Goal: Task Accomplishment & Management: Manage account settings

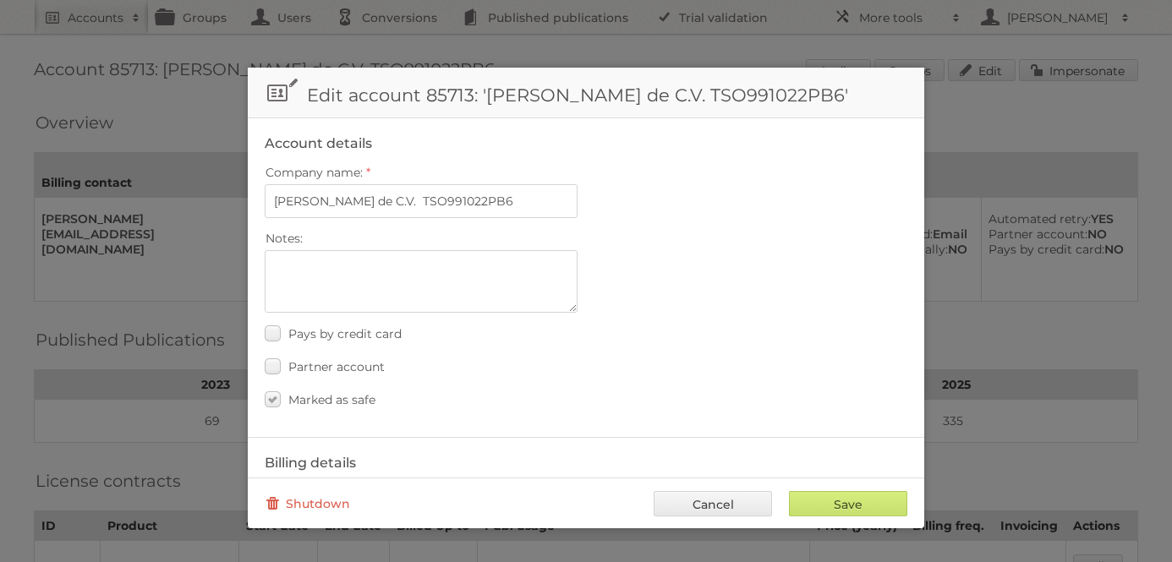
scroll to position [698, 0]
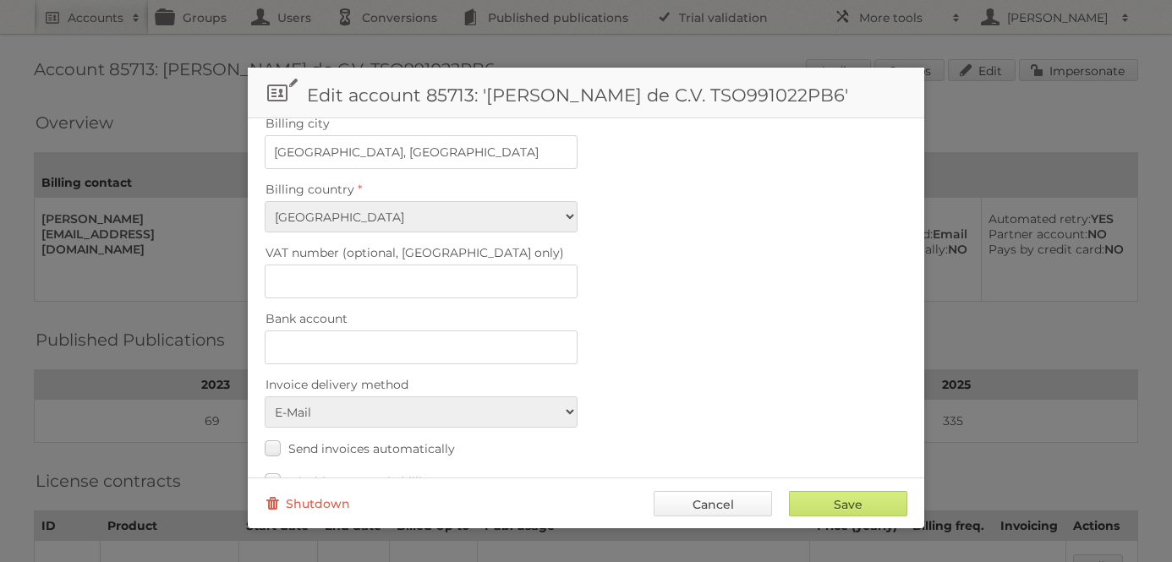
click at [728, 506] on link "Cancel" at bounding box center [713, 503] width 118 height 25
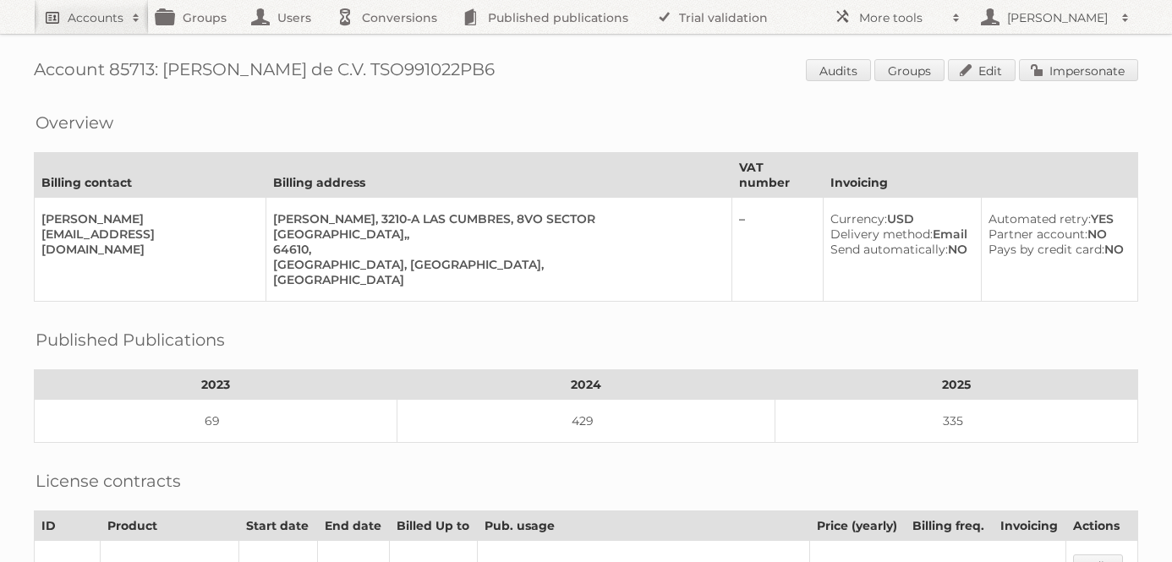
click at [97, 15] on h2 "Accounts" at bounding box center [96, 17] width 56 height 17
type input"] "price shoes"
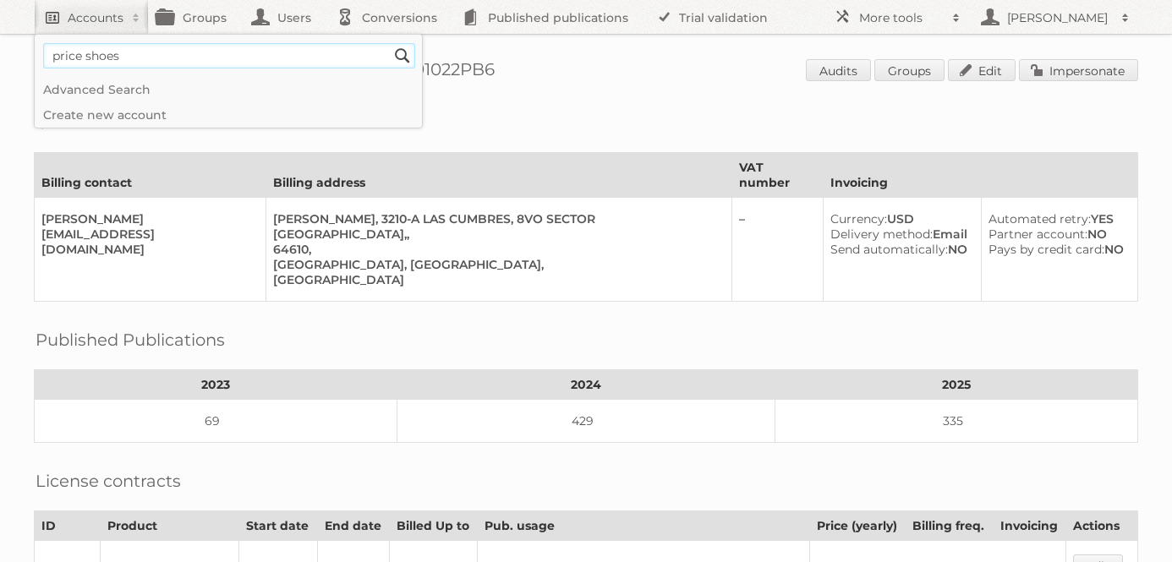
click at [390, 43] on input "Search" at bounding box center [402, 55] width 25 height 25
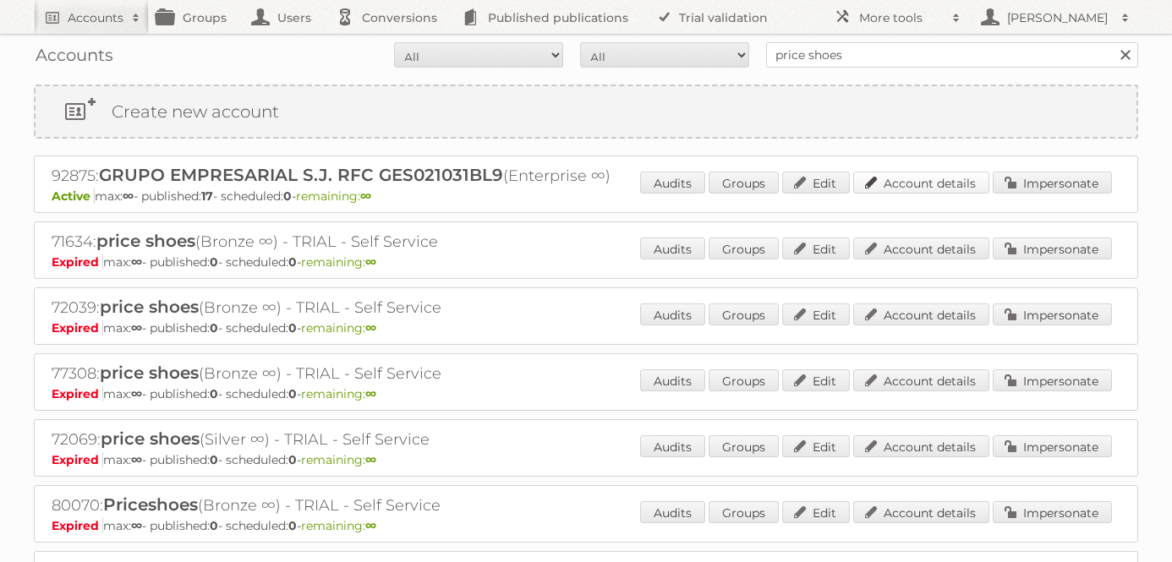
click at [903, 185] on link "Account details" at bounding box center [921, 183] width 136 height 22
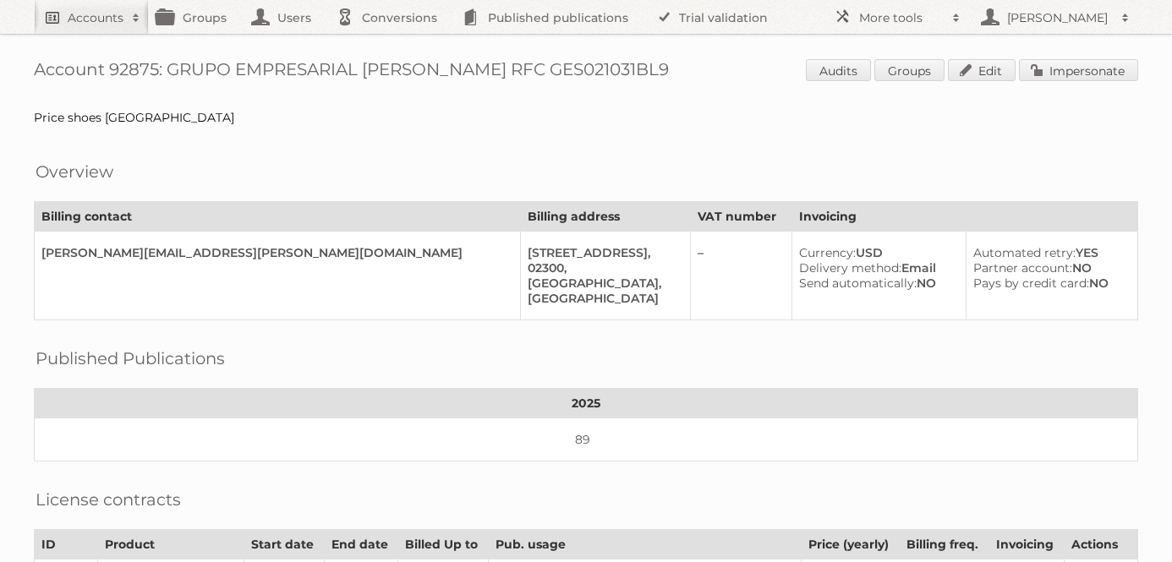
click at [93, 15] on h2 "Accounts" at bounding box center [96, 17] width 56 height 17
type input"] "gd mexico"
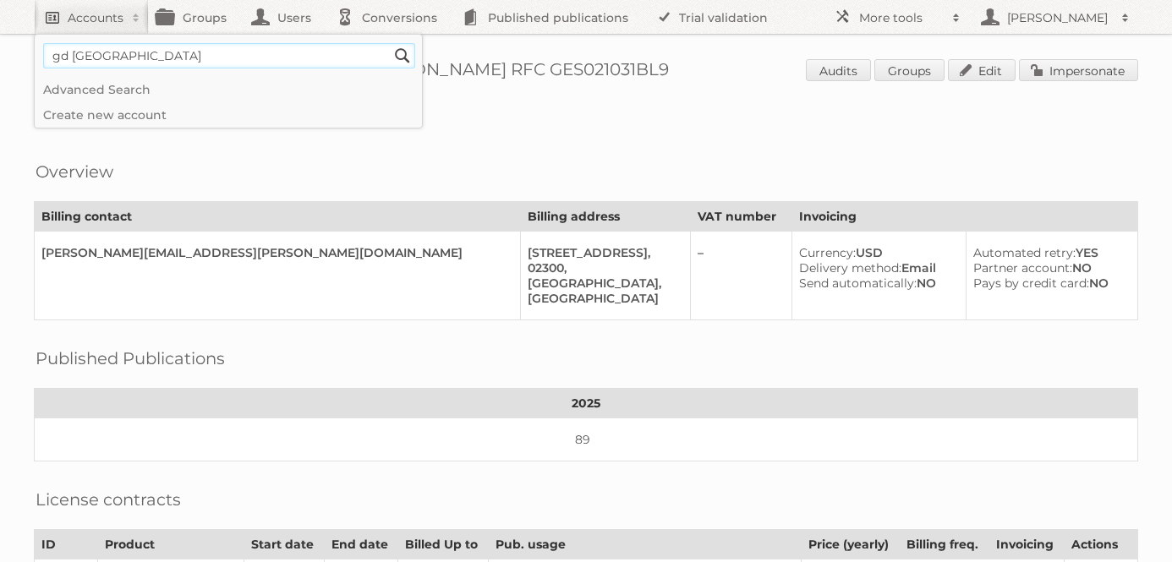
click at [390, 43] on input "Search" at bounding box center [402, 55] width 25 height 25
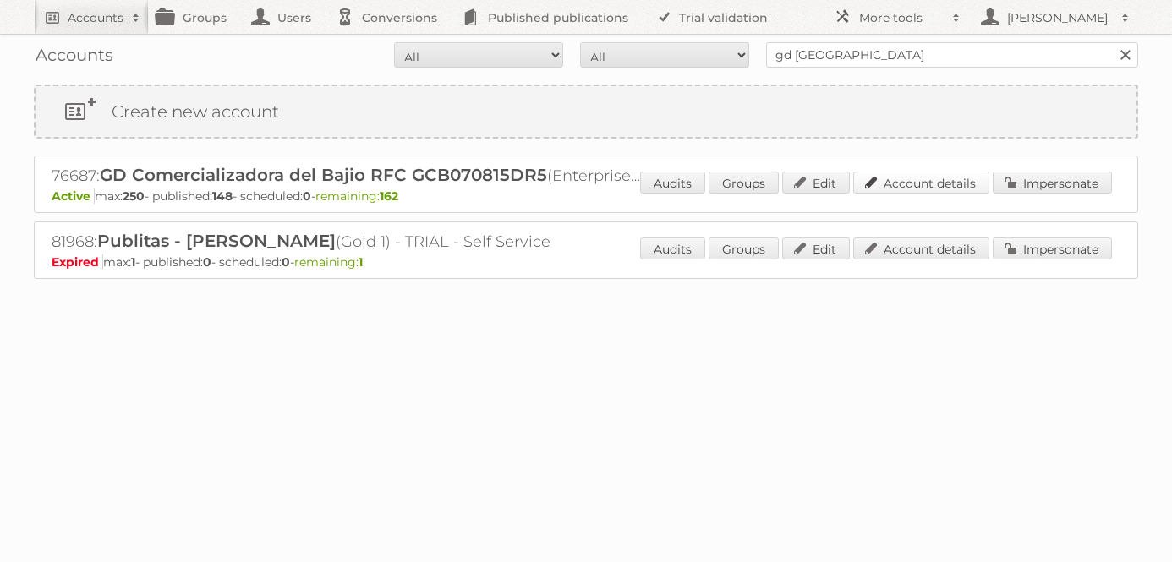
click at [893, 181] on link "Account details" at bounding box center [921, 183] width 136 height 22
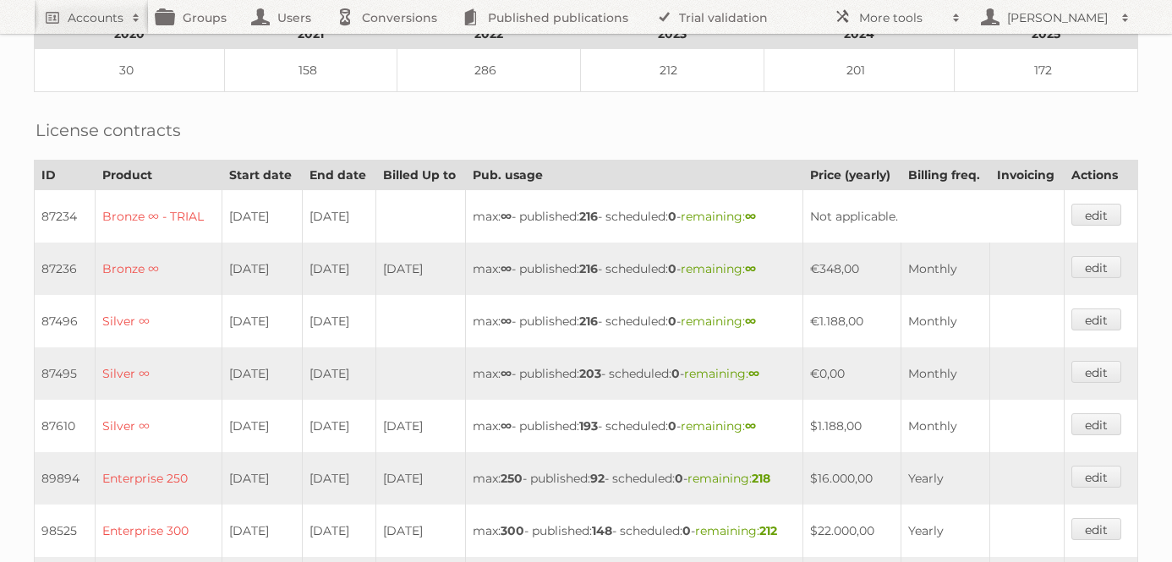
scroll to position [517, 0]
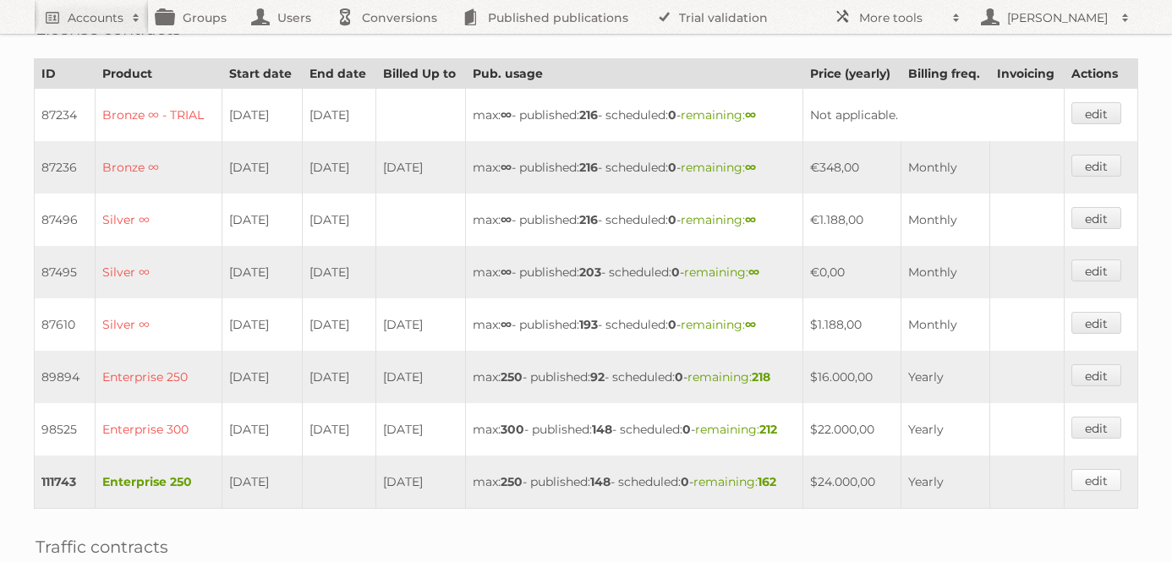
click at [1105, 473] on link "edit" at bounding box center [1096, 480] width 50 height 22
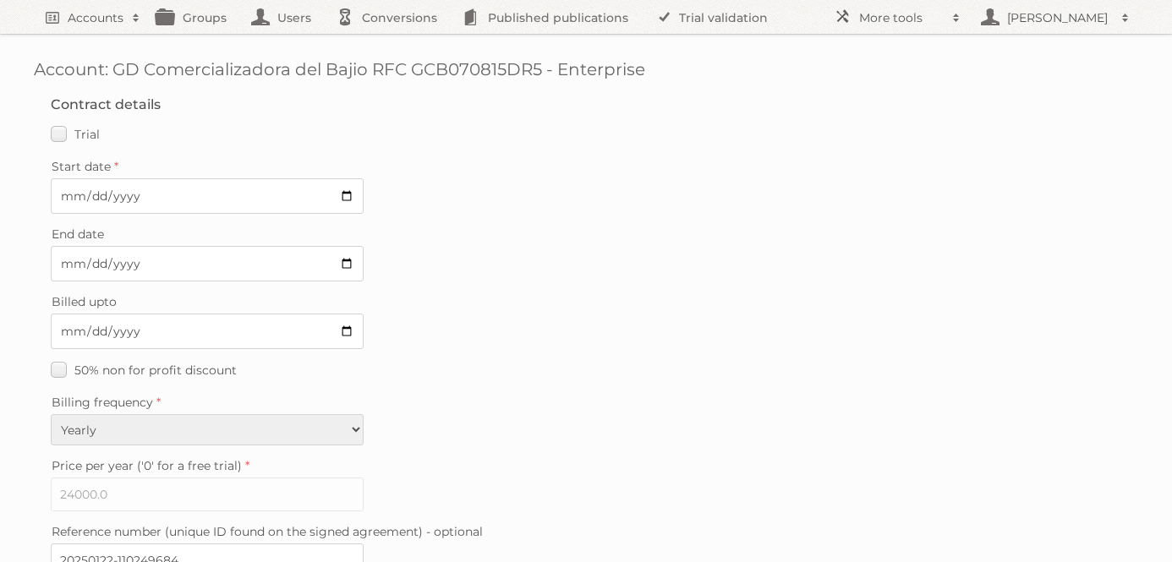
scroll to position [518, 0]
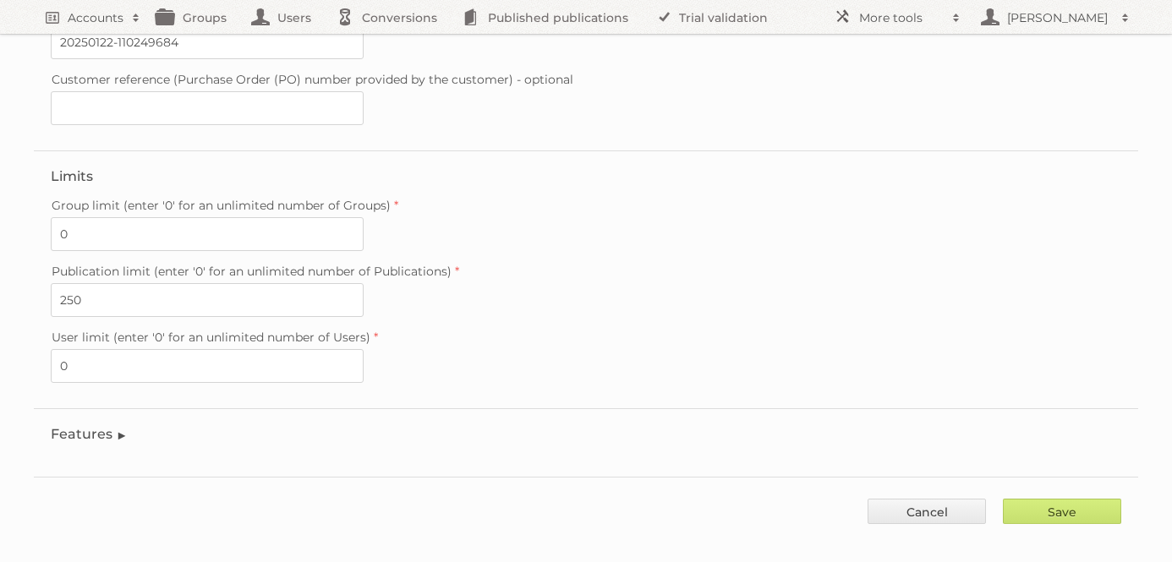
click at [82, 428] on fieldset "Features Enable accessibility text Enable account tree structure Enable analyti…" at bounding box center [586, 438] width 1104 height 60
click at [77, 426] on legend "Features" at bounding box center [89, 434] width 77 height 16
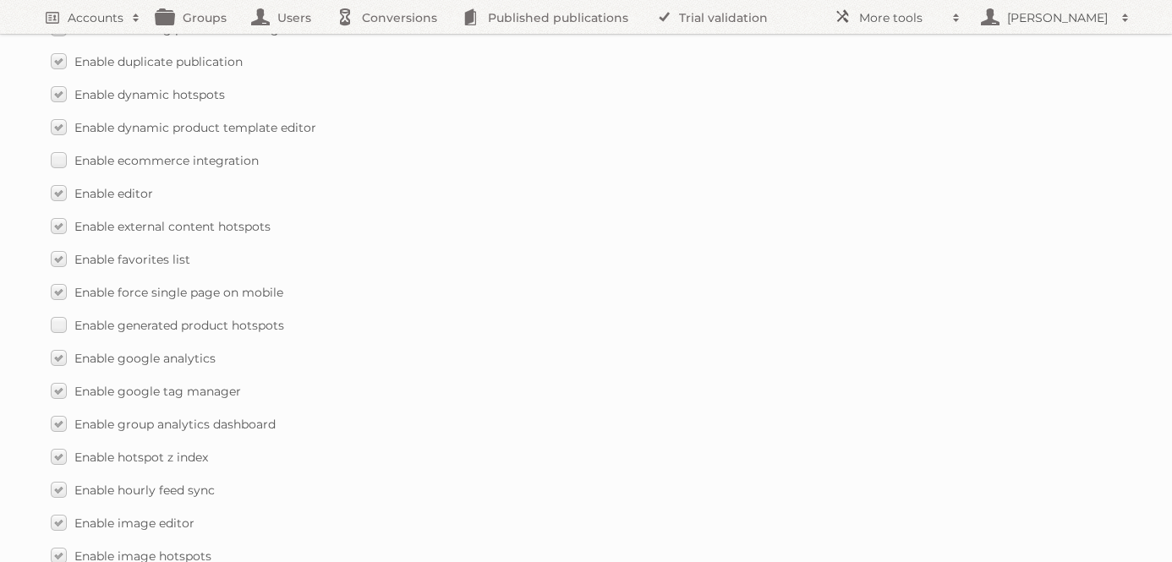
scroll to position [1416, 0]
click at [57, 312] on label "Enable generated product hotspots" at bounding box center [167, 324] width 233 height 25
click at [0, 0] on input "Enable generated product hotspots" at bounding box center [0, 0] width 0 height 0
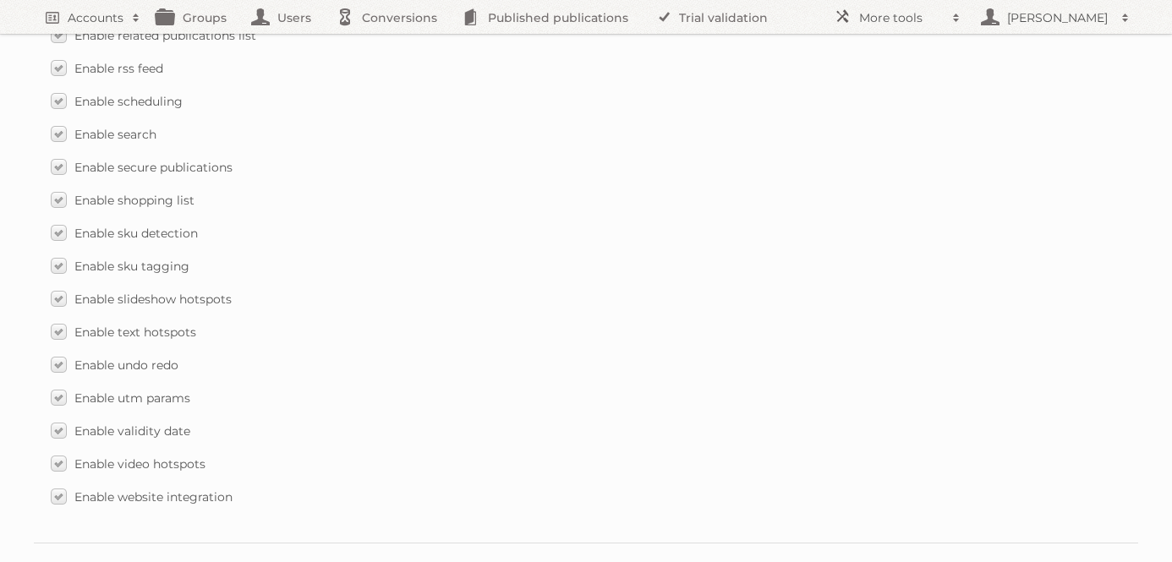
scroll to position [2529, 0]
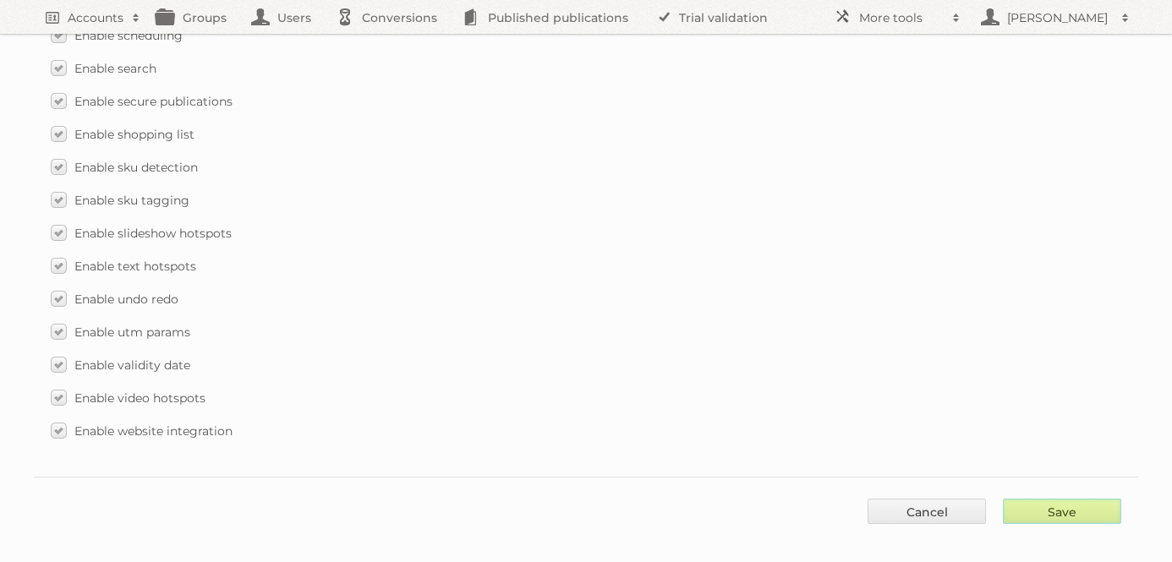
click at [1059, 499] on input "Save" at bounding box center [1062, 511] width 118 height 25
type input "..."
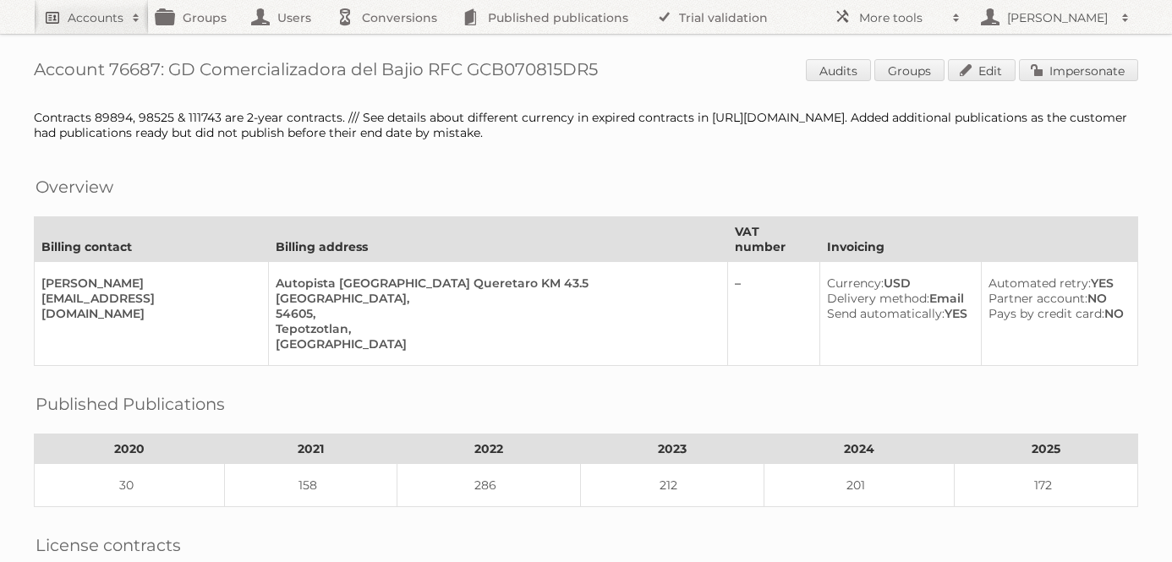
click at [94, 10] on h2 "Accounts" at bounding box center [96, 17] width 56 height 17
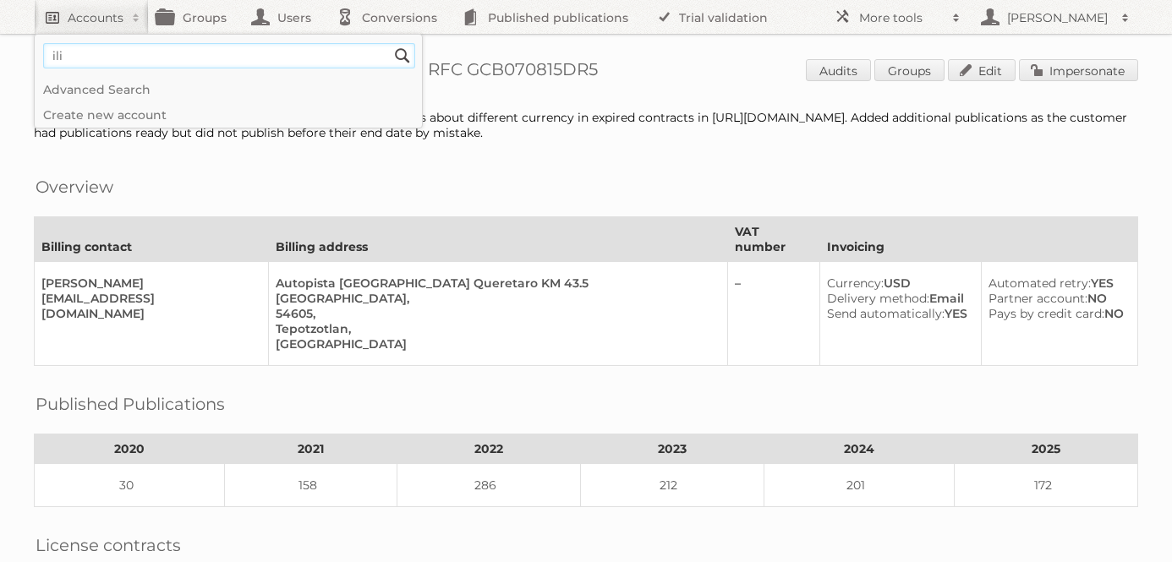
type input"] "[PERSON_NAME][EMAIL_ADDRESS][DOMAIN_NAME]"
click at [390, 43] on input "Search" at bounding box center [402, 55] width 25 height 25
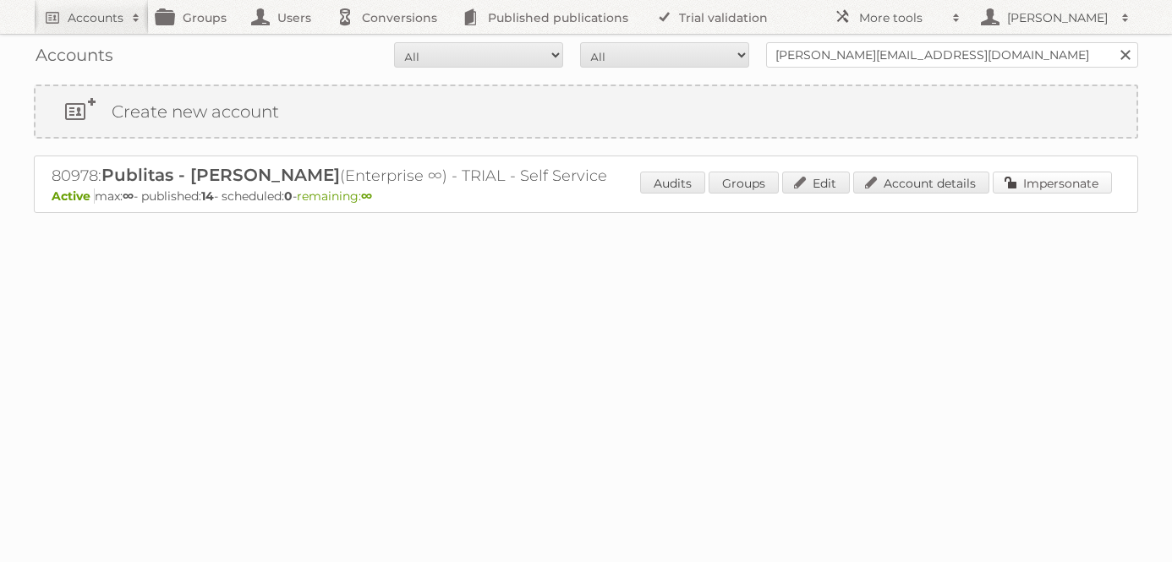
click at [1076, 183] on link "Impersonate" at bounding box center [1052, 183] width 119 height 22
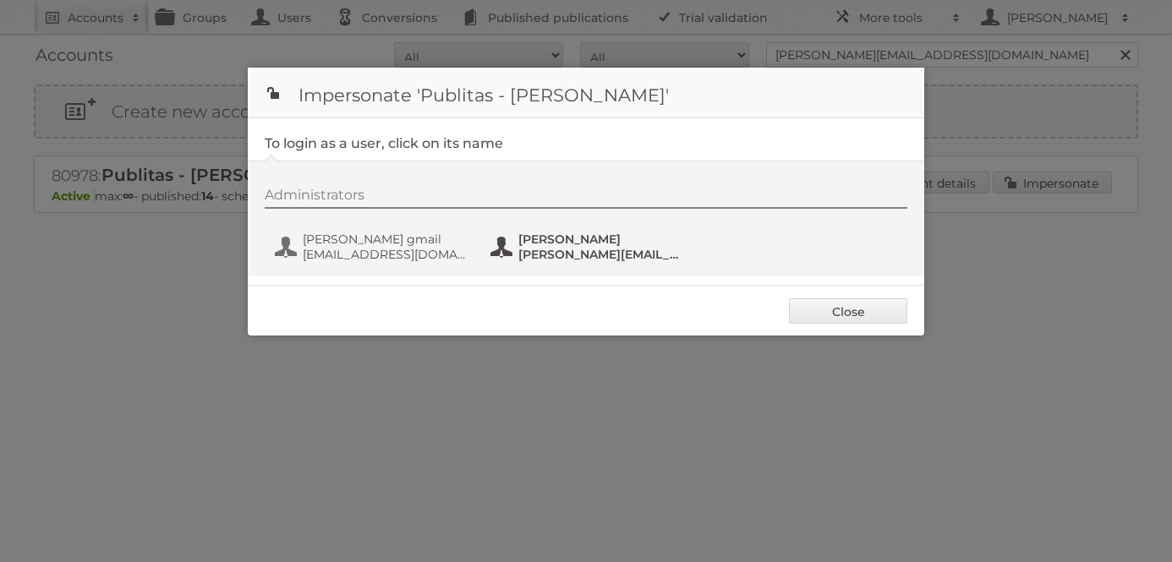
click at [577, 249] on span "[PERSON_NAME][EMAIL_ADDRESS][DOMAIN_NAME]" at bounding box center [600, 254] width 164 height 15
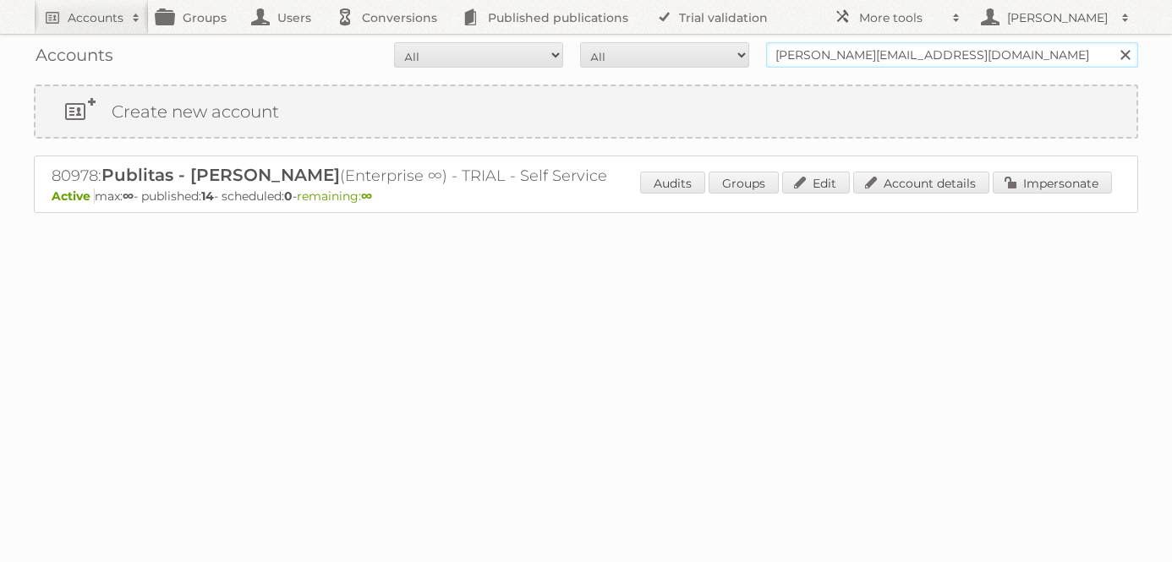
click at [829, 59] on input "[PERSON_NAME][EMAIL_ADDRESS][DOMAIN_NAME]" at bounding box center [952, 54] width 372 height 25
type input "gd [GEOGRAPHIC_DATA]"
click at [1112, 42] on input "Search" at bounding box center [1124, 54] width 25 height 25
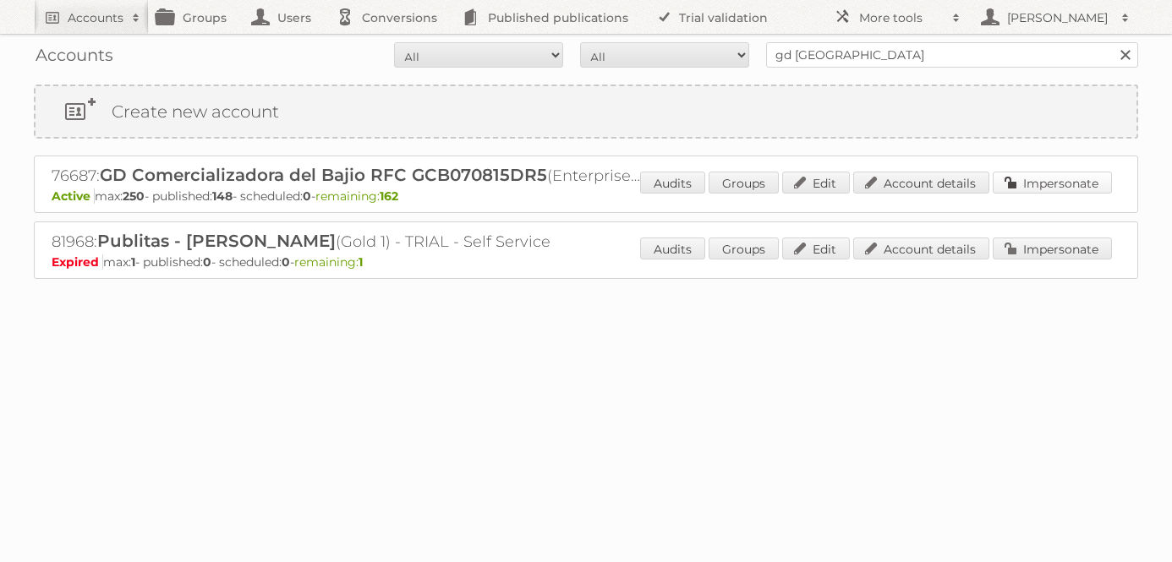
click at [1070, 178] on link "Impersonate" at bounding box center [1052, 183] width 119 height 22
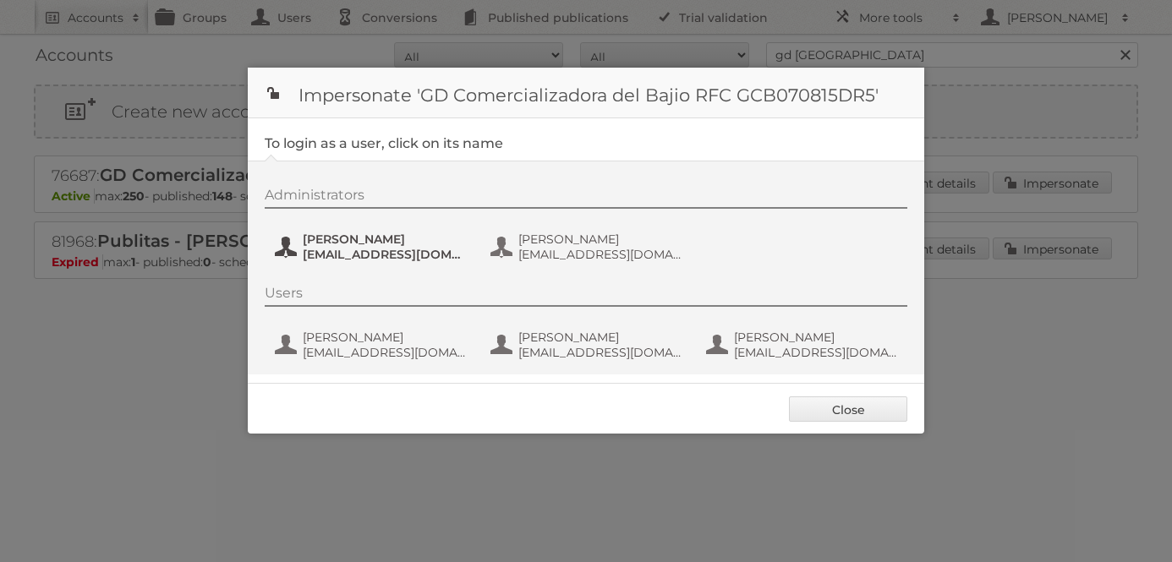
click at [349, 241] on span "Andres Santana" at bounding box center [385, 239] width 164 height 15
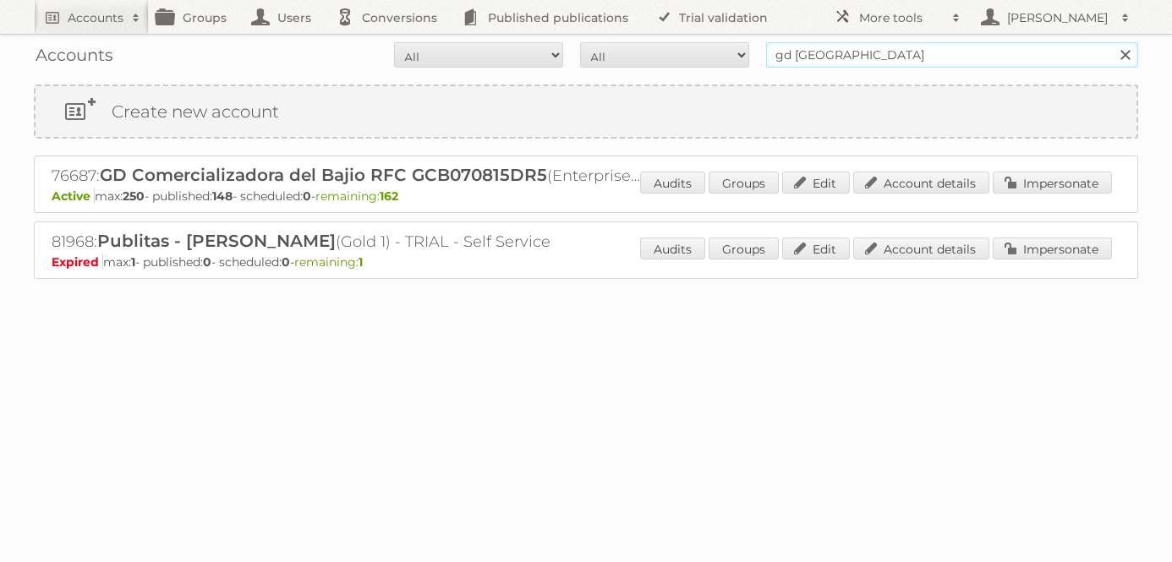
click at [792, 63] on input "gd [GEOGRAPHIC_DATA]" at bounding box center [952, 54] width 372 height 25
type input "[PERSON_NAME][EMAIL_ADDRESS][DOMAIN_NAME]"
click at [1112, 42] on input "Search" at bounding box center [1124, 54] width 25 height 25
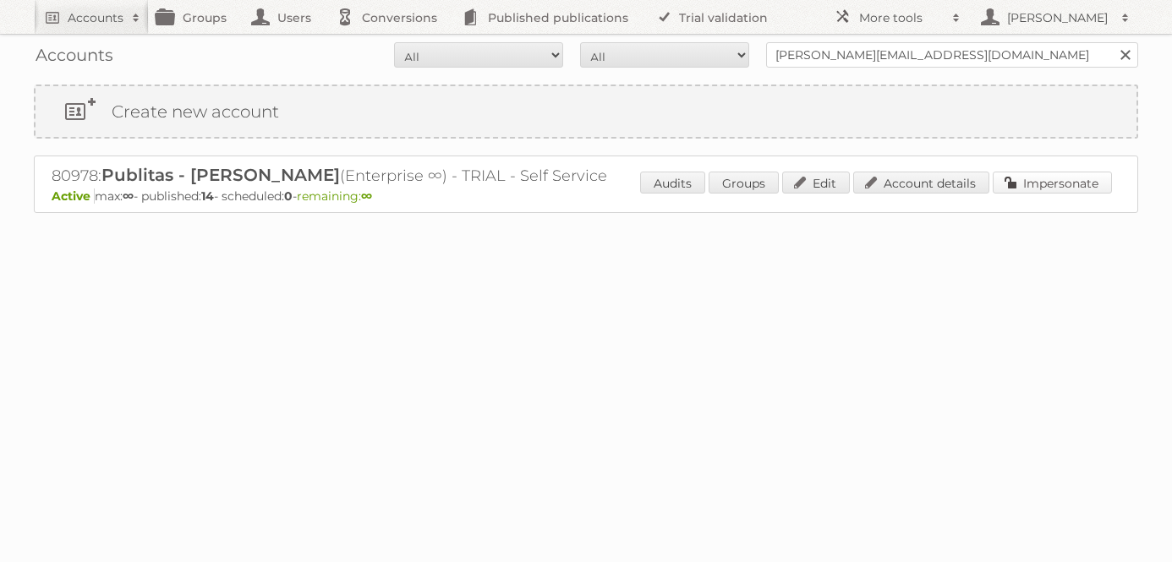
click at [1053, 186] on link "Impersonate" at bounding box center [1052, 183] width 119 height 22
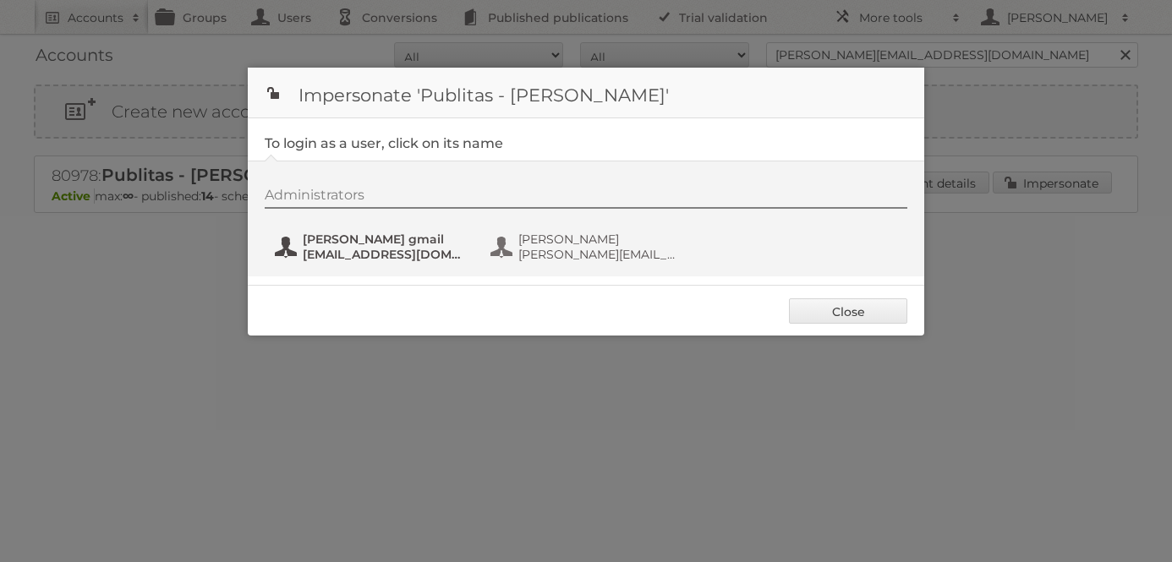
click at [388, 240] on span "[PERSON_NAME] gmail" at bounding box center [385, 239] width 164 height 15
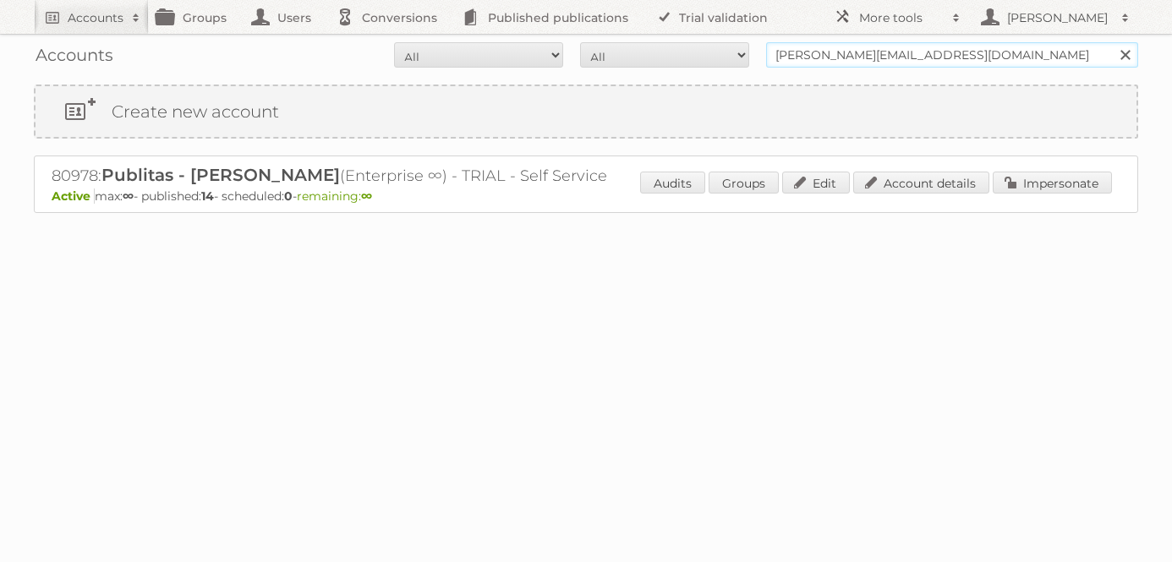
click at [818, 55] on input "[PERSON_NAME][EMAIL_ADDRESS][DOMAIN_NAME]" at bounding box center [952, 54] width 372 height 25
click at [818, 55] on input "iliana@publitas.com" at bounding box center [952, 54] width 372 height 25
type input "gd [GEOGRAPHIC_DATA]"
click at [1112, 42] on input "Search" at bounding box center [1124, 54] width 25 height 25
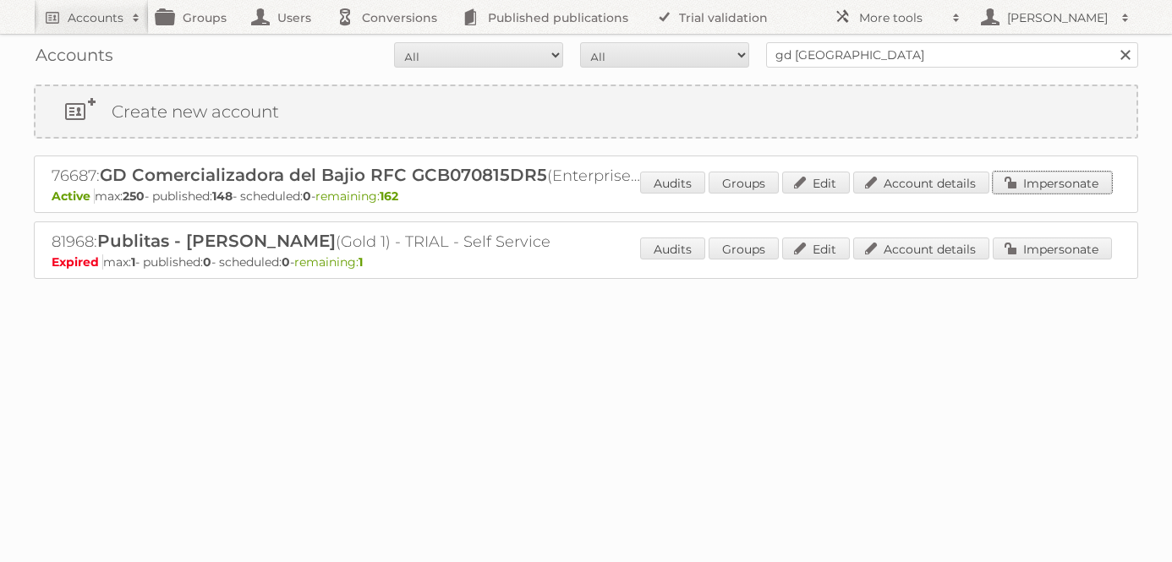
click at [1034, 185] on link "Impersonate" at bounding box center [1052, 183] width 119 height 22
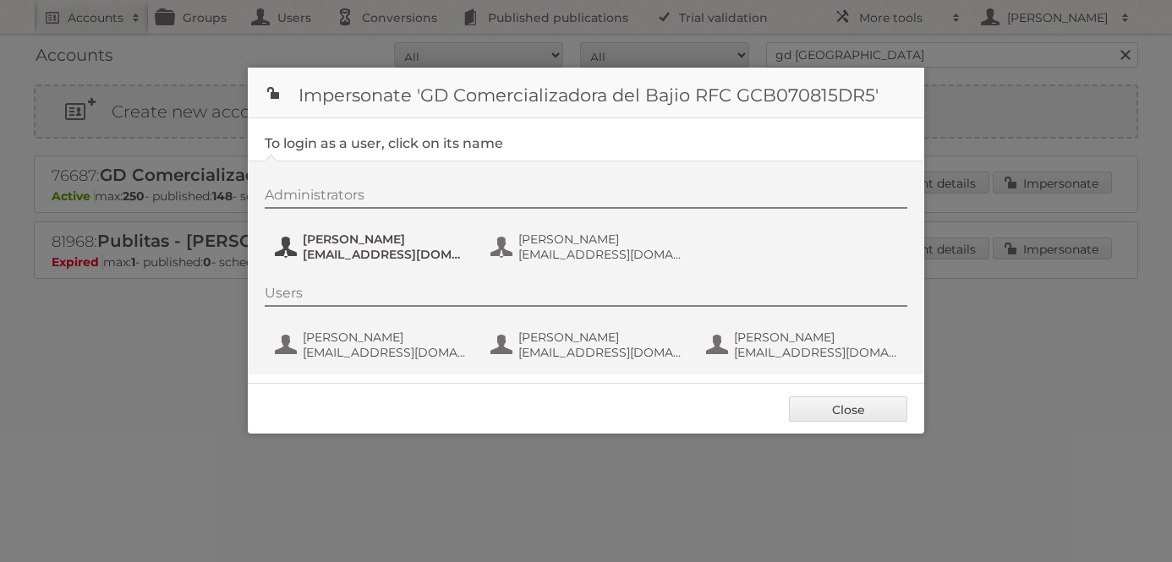
click at [381, 242] on span "[PERSON_NAME]" at bounding box center [385, 239] width 164 height 15
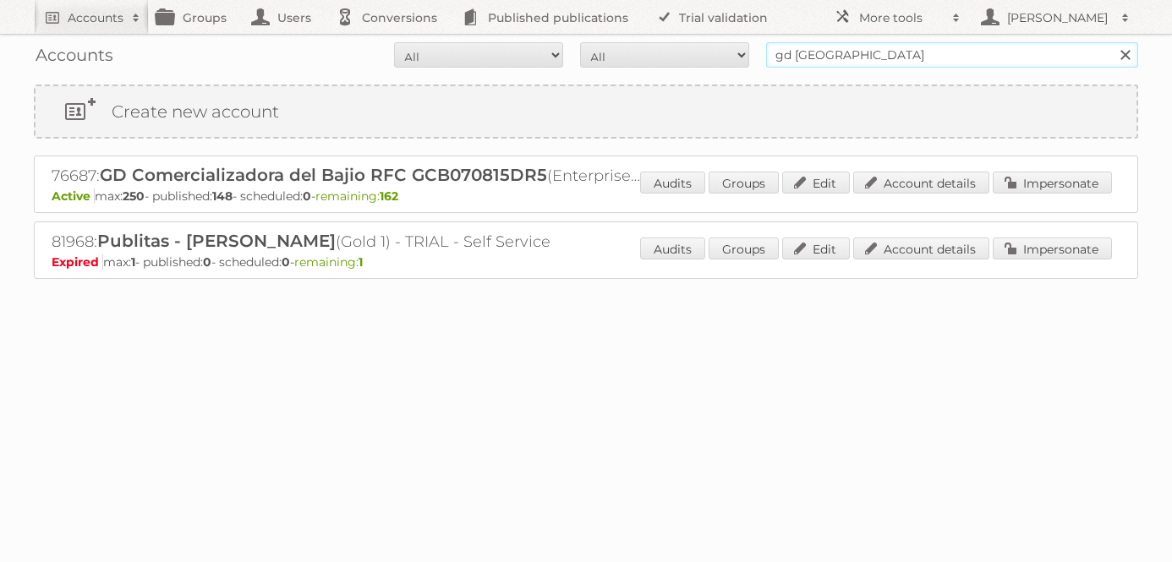
click at [857, 52] on input "gd [GEOGRAPHIC_DATA]" at bounding box center [952, 54] width 372 height 25
type input "norwex"
click at [1112, 42] on input "Search" at bounding box center [1124, 54] width 25 height 25
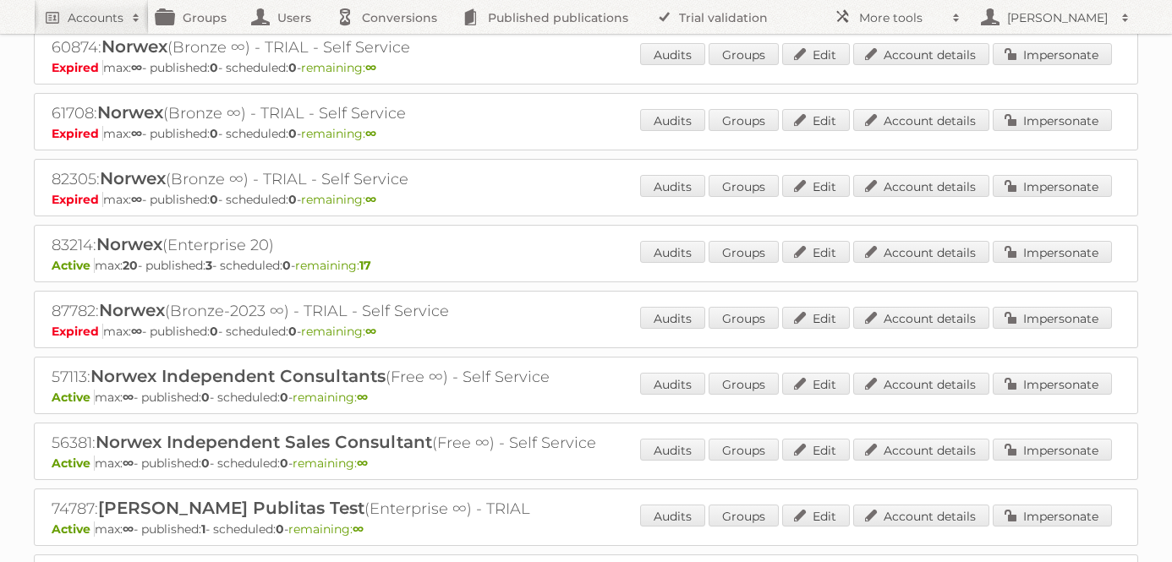
scroll to position [906, 0]
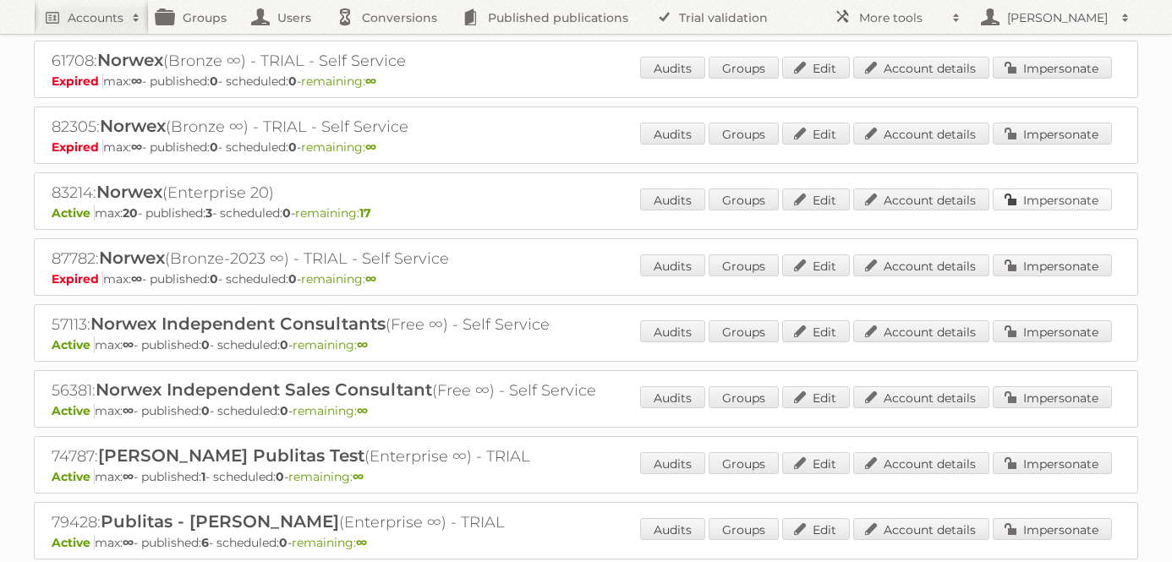
click at [1040, 190] on link "Impersonate" at bounding box center [1052, 200] width 119 height 22
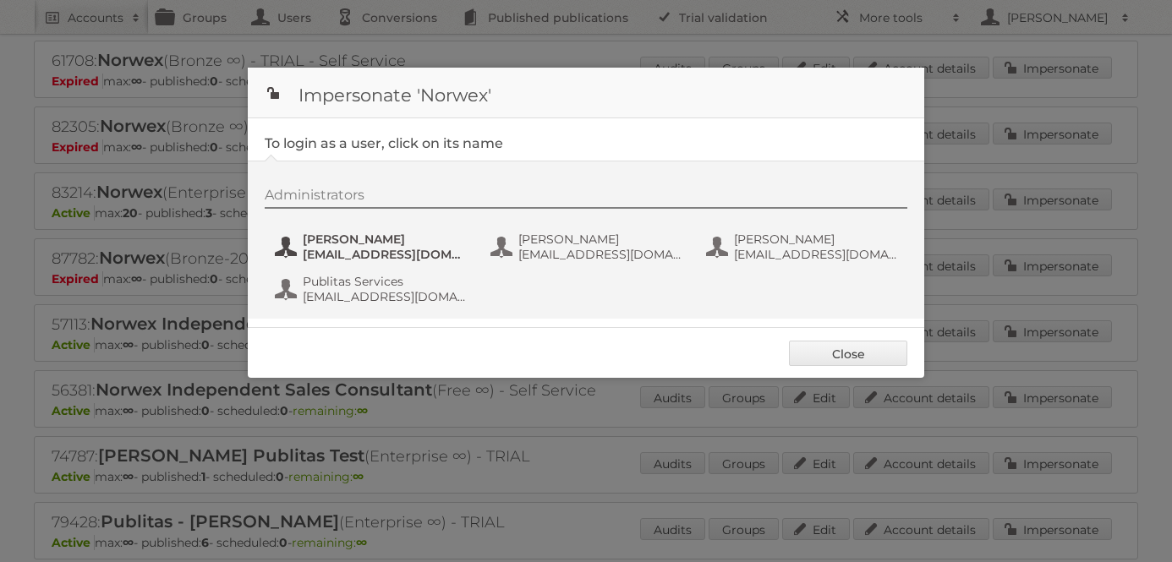
click at [370, 246] on button "Alan Anderson aanderson@norwex.com" at bounding box center [372, 247] width 199 height 34
